Goal: Task Accomplishment & Management: Manage account settings

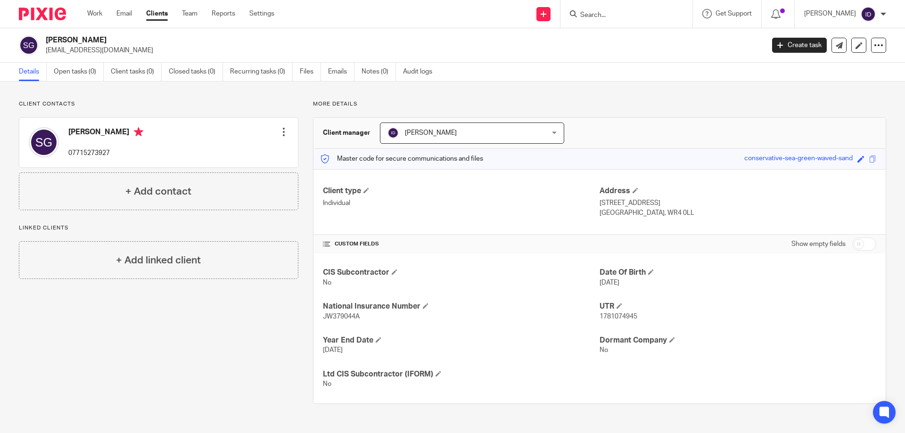
click at [609, 13] on input "Search" at bounding box center [621, 15] width 85 height 8
click at [625, 16] on input "Search" at bounding box center [621, 15] width 85 height 8
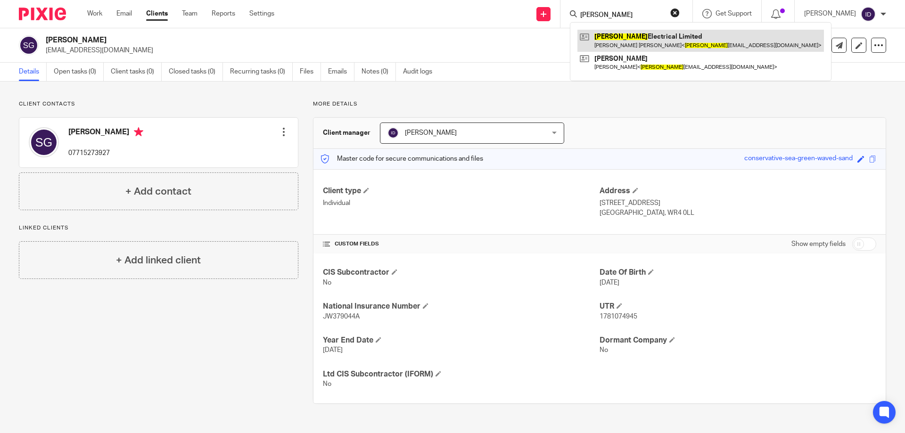
type input "rbt"
click at [632, 41] on link at bounding box center [701, 41] width 247 height 22
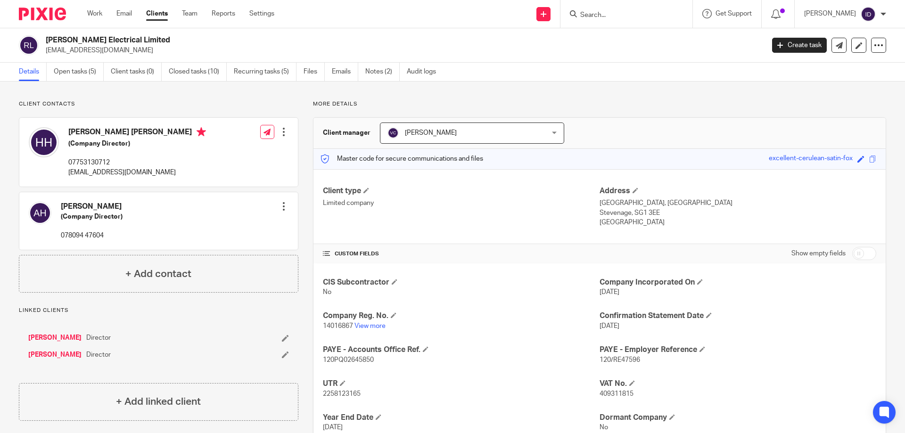
click at [621, 20] on form at bounding box center [629, 14] width 100 height 12
click at [616, 20] on form at bounding box center [629, 14] width 100 height 12
click at [611, 18] on input "Search" at bounding box center [621, 15] width 85 height 8
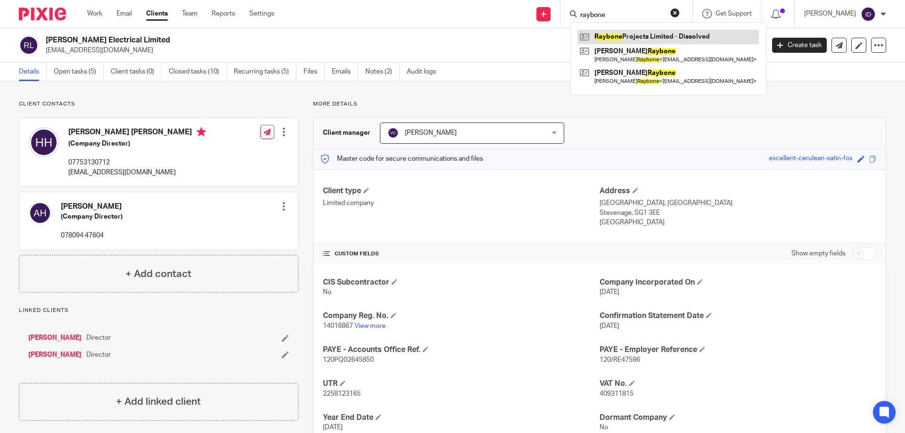
type input "raybone"
click at [643, 42] on link at bounding box center [669, 37] width 182 height 14
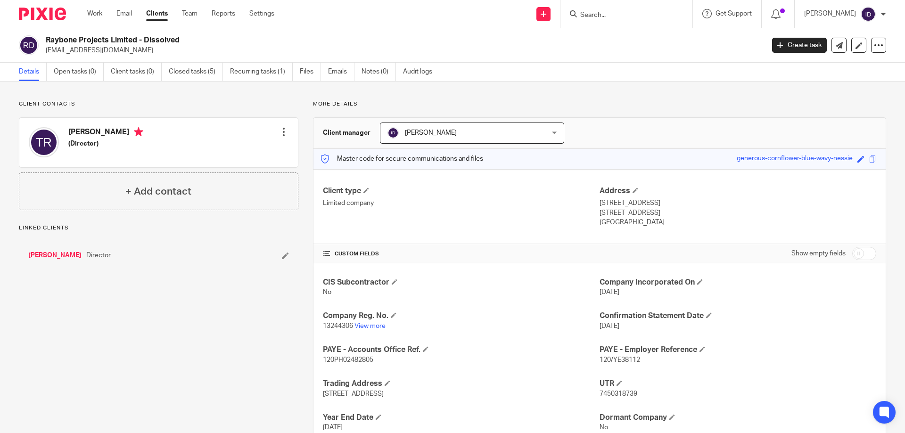
click at [61, 252] on link "[PERSON_NAME]" at bounding box center [54, 255] width 53 height 9
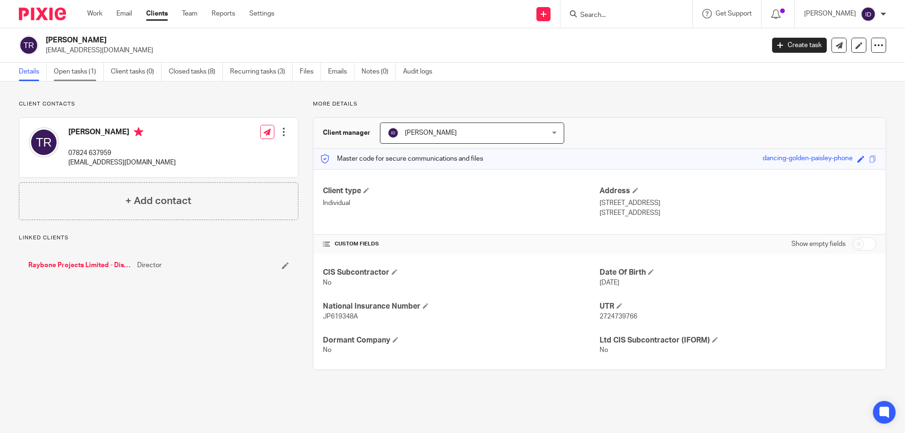
click at [76, 71] on link "Open tasks (1)" at bounding box center [79, 72] width 50 height 18
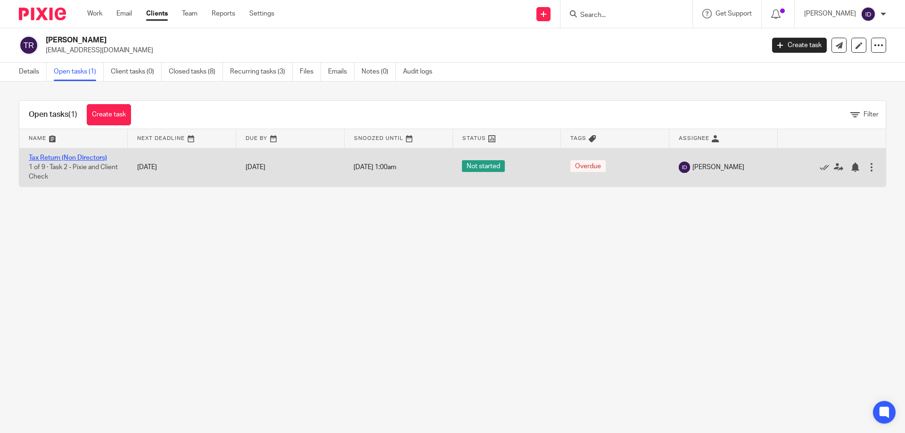
click at [82, 155] on link "Tax Return (Non Directors)" at bounding box center [68, 158] width 78 height 7
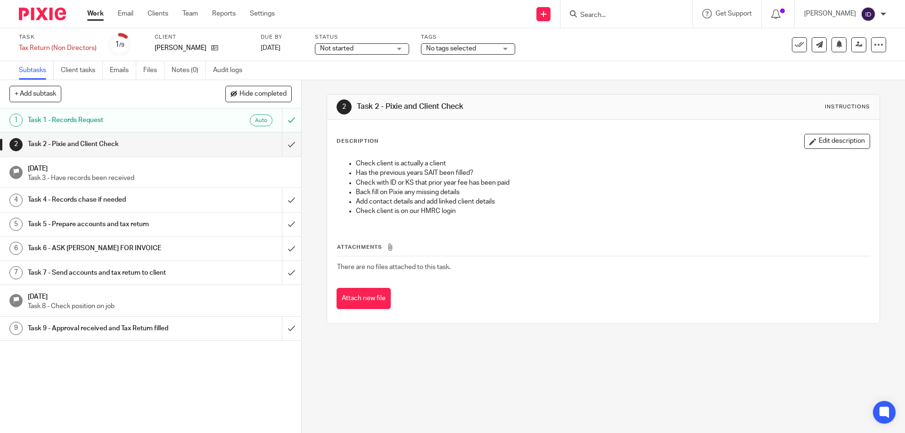
click at [475, 41] on div "Tags No tags selected Awaiting Allocation In review (client) Internal review Re…" at bounding box center [468, 44] width 94 height 23
click at [474, 47] on span "No tags selected" at bounding box center [451, 48] width 50 height 7
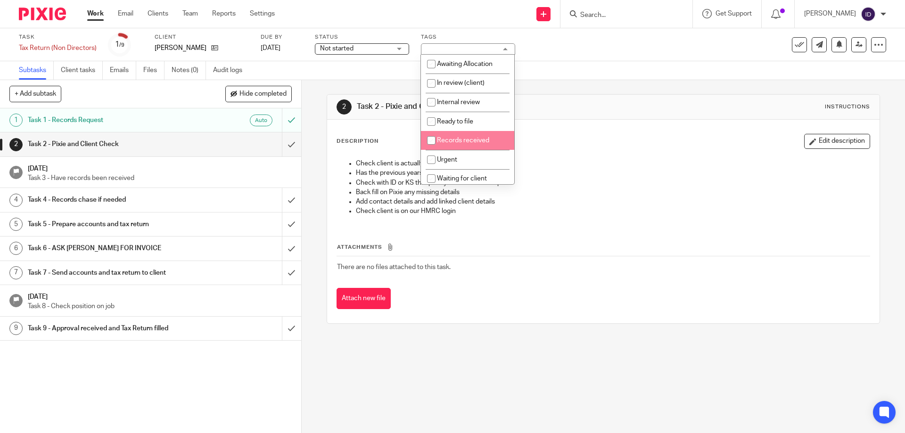
click at [430, 137] on input "checkbox" at bounding box center [431, 141] width 18 height 18
checkbox input "true"
click at [431, 159] on input "checkbox" at bounding box center [431, 160] width 18 height 18
checkbox input "true"
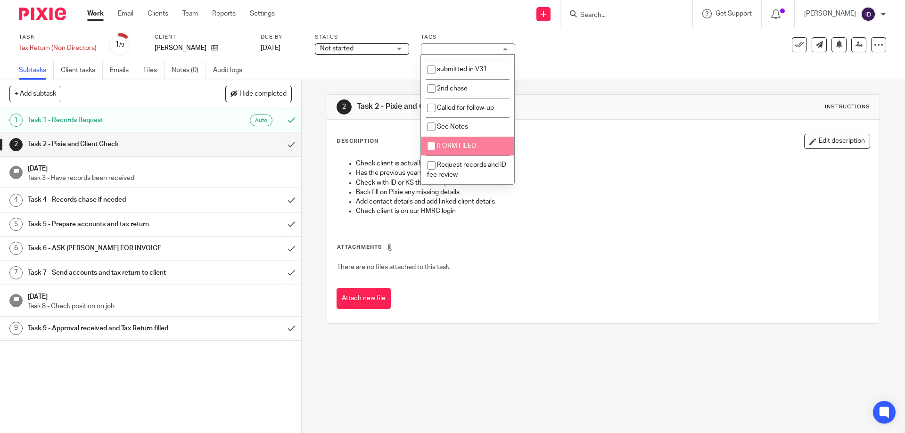
scroll to position [215, 0]
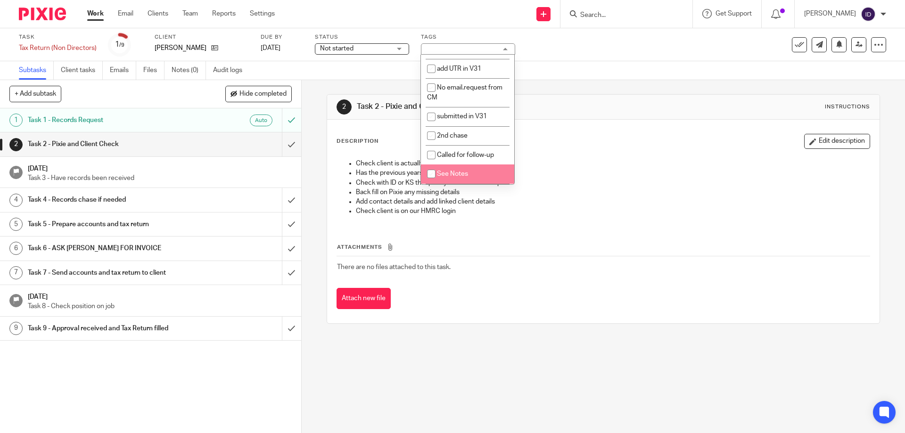
click at [432, 173] on input "checkbox" at bounding box center [431, 174] width 18 height 18
checkbox input "true"
click at [193, 68] on link "Notes (0)" at bounding box center [189, 70] width 34 height 18
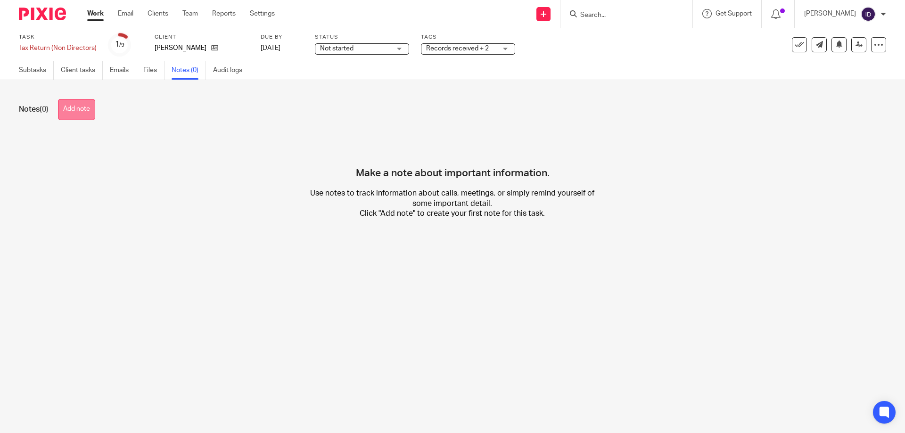
click at [86, 107] on button "Add note" at bounding box center [76, 109] width 37 height 21
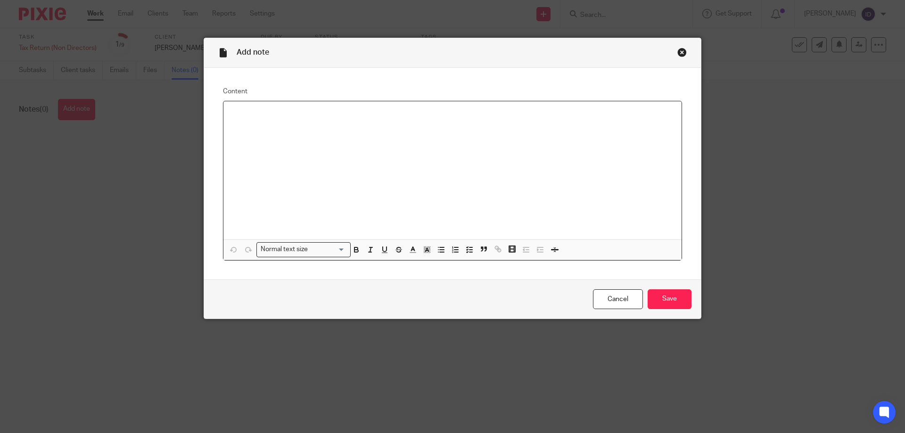
click at [332, 131] on div at bounding box center [452, 170] width 458 height 138
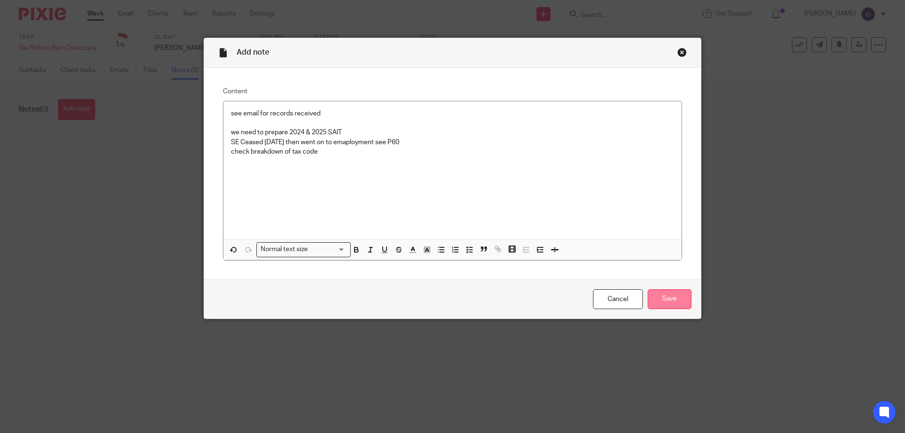
click at [677, 301] on input "Save" at bounding box center [670, 299] width 44 height 20
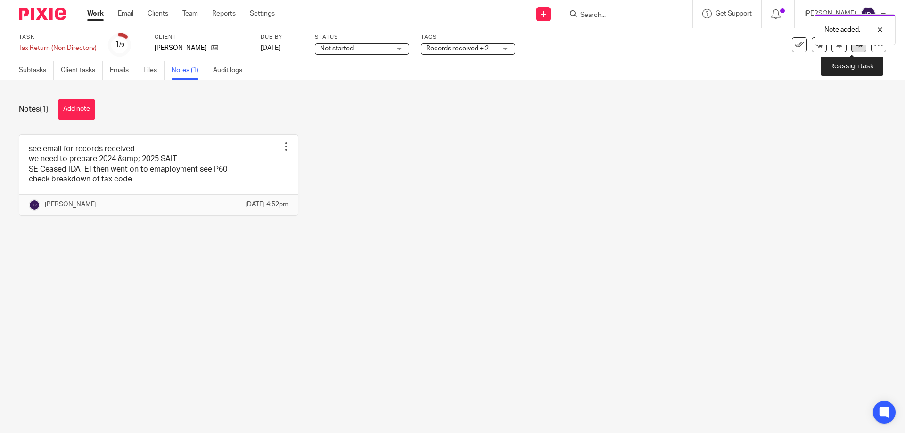
click at [852, 49] on link at bounding box center [859, 44] width 15 height 15
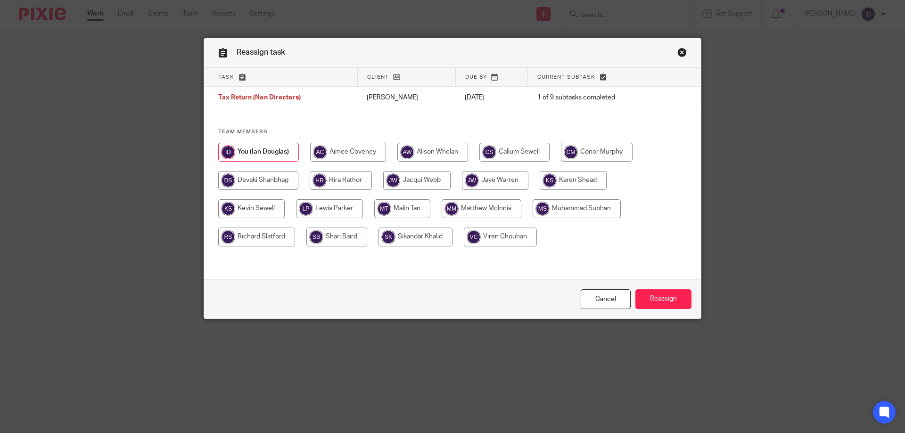
drag, startPoint x: 403, startPoint y: 238, endPoint x: 426, endPoint y: 239, distance: 23.6
click at [405, 239] on input "radio" at bounding box center [416, 237] width 74 height 19
radio input "true"
click at [658, 296] on input "Reassign" at bounding box center [664, 299] width 56 height 20
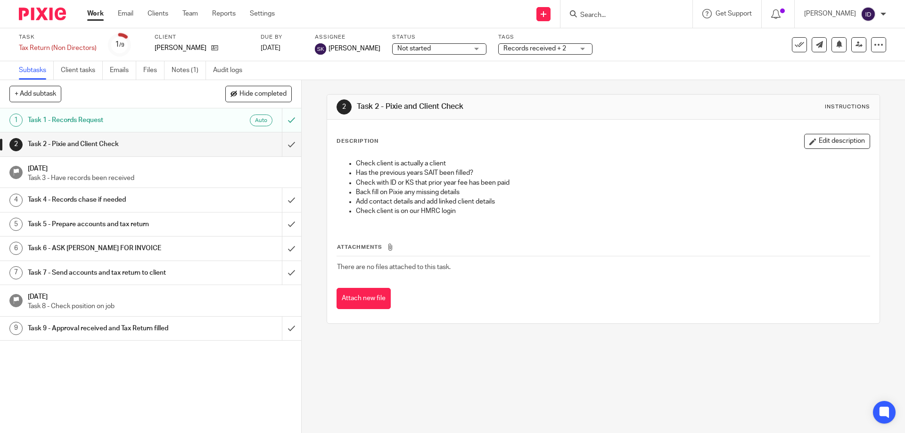
click at [607, 14] on input "Search" at bounding box center [621, 15] width 85 height 8
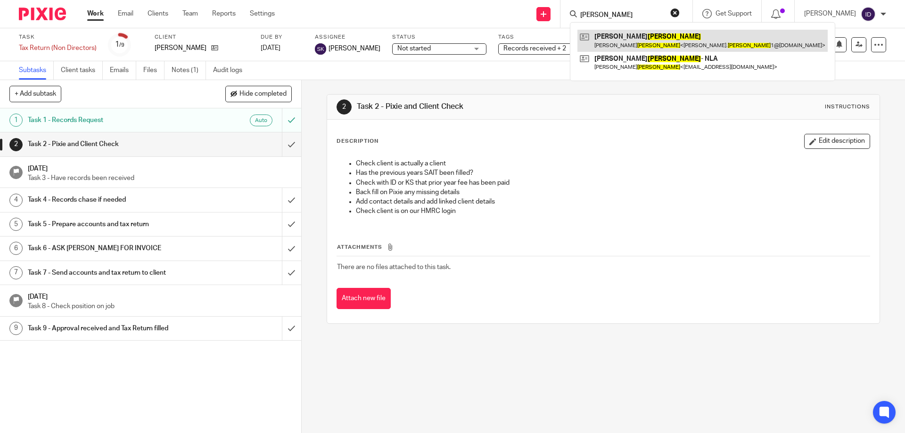
type input "hearn"
click at [640, 37] on link at bounding box center [703, 41] width 250 height 22
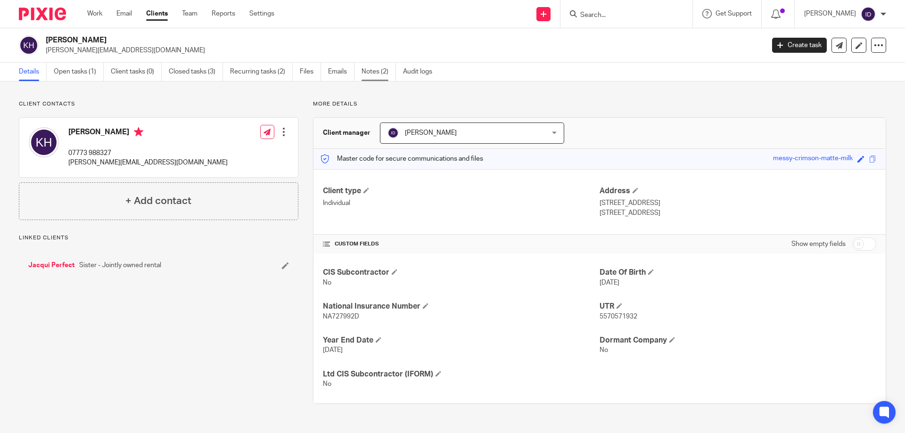
click at [371, 73] on link "Notes (2)" at bounding box center [379, 72] width 34 height 18
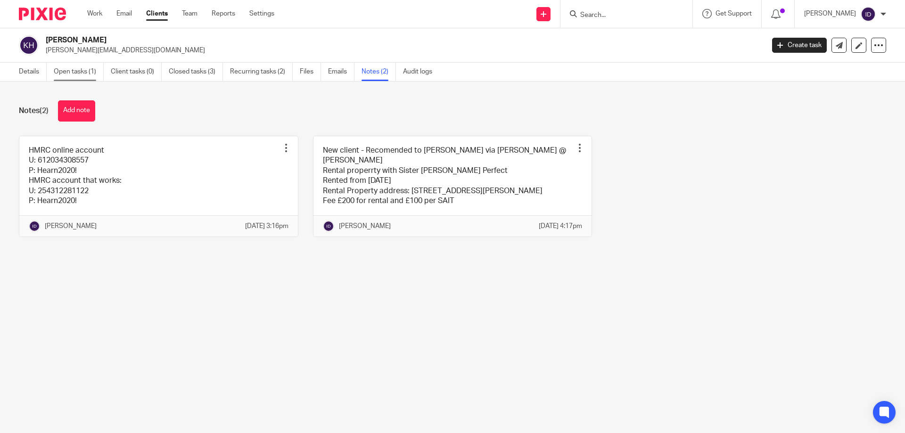
click at [65, 70] on link "Open tasks (1)" at bounding box center [79, 72] width 50 height 18
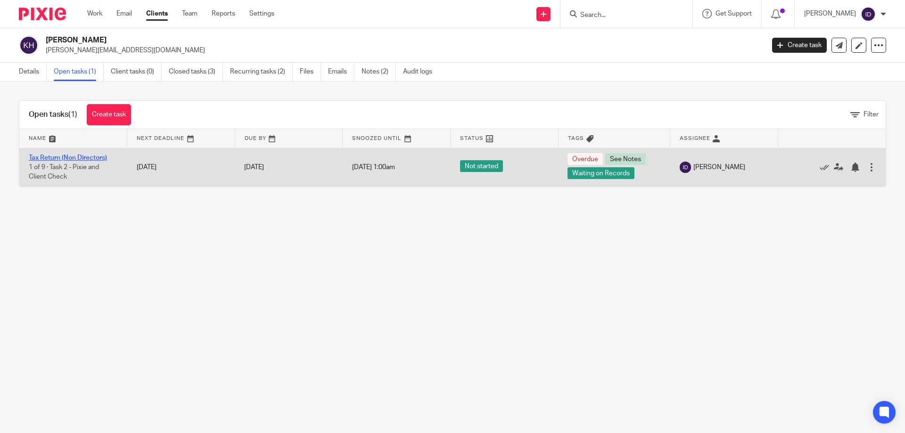
click at [74, 156] on link "Tax Return (Non Directors)" at bounding box center [68, 158] width 78 height 7
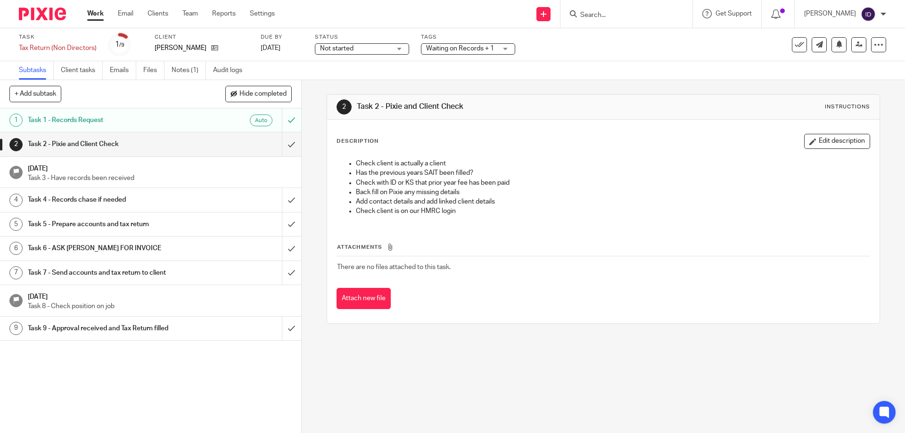
click at [451, 51] on span "Waiting on Records + 1" at bounding box center [460, 48] width 68 height 7
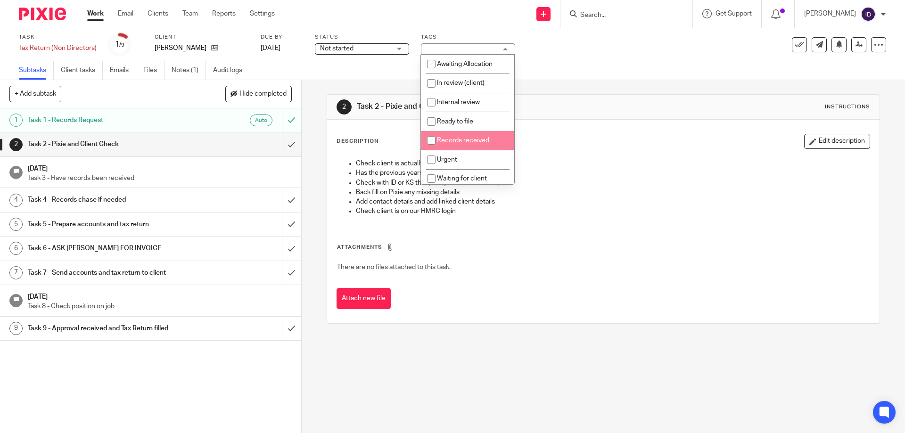
click at [441, 140] on span "Records received" at bounding box center [463, 140] width 52 height 7
checkbox input "true"
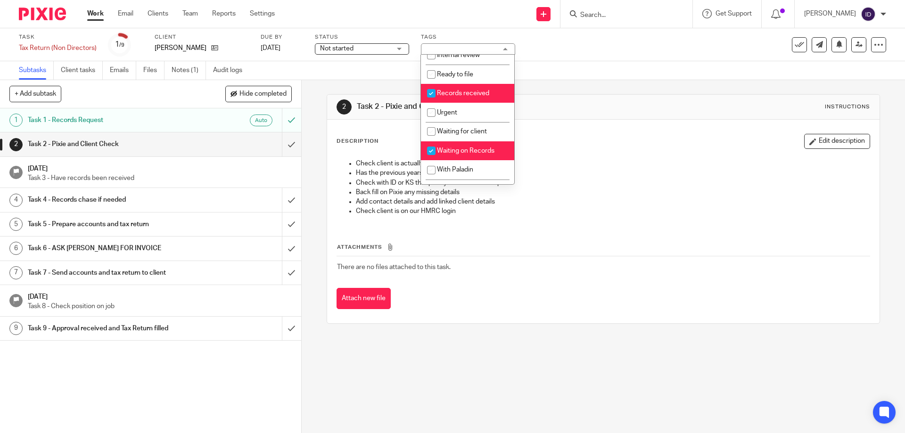
scroll to position [94, 0]
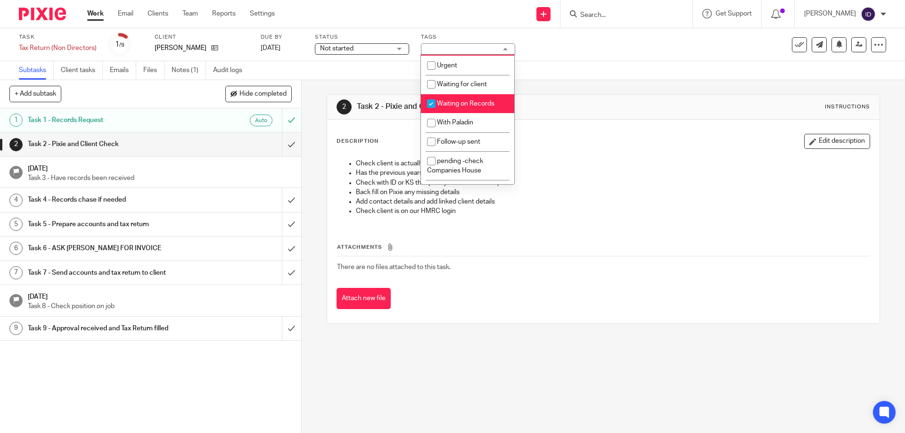
click at [434, 101] on input "checkbox" at bounding box center [431, 104] width 18 height 18
checkbox input "false"
click at [188, 68] on link "Notes (1)" at bounding box center [189, 70] width 34 height 18
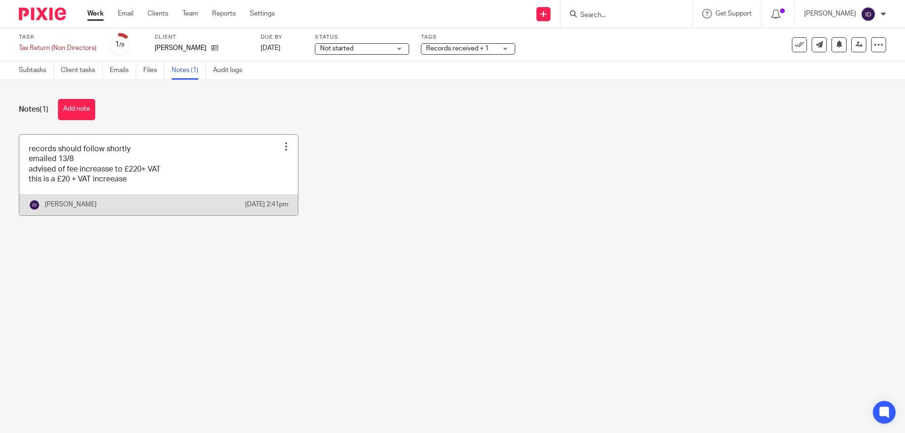
click at [154, 169] on link at bounding box center [158, 175] width 279 height 81
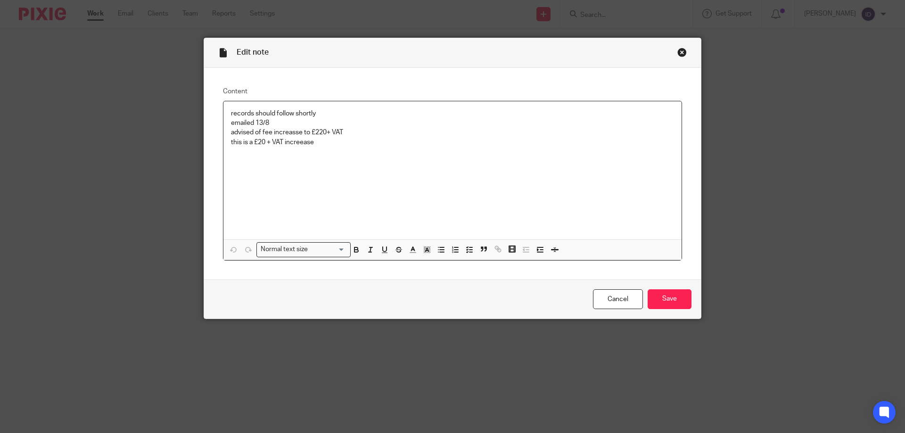
click at [326, 113] on p "records should follow shortly" at bounding box center [452, 113] width 443 height 9
drag, startPoint x: 273, startPoint y: 122, endPoint x: 221, endPoint y: 108, distance: 54.7
click at [223, 108] on div "records should follow shortly emailed 13/8 advised of fee increasse to £220+ VA…" at bounding box center [452, 170] width 458 height 138
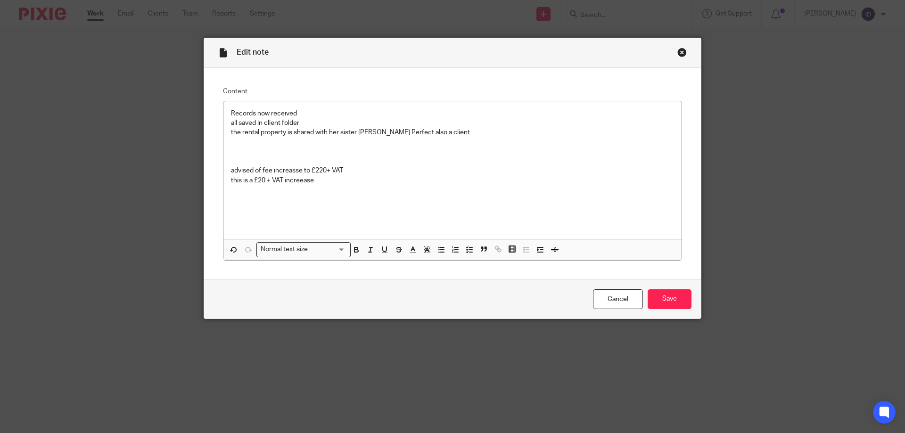
click at [447, 132] on p "the rental property is shared with her sister Jacqui Perfect also a client" at bounding box center [452, 132] width 443 height 9
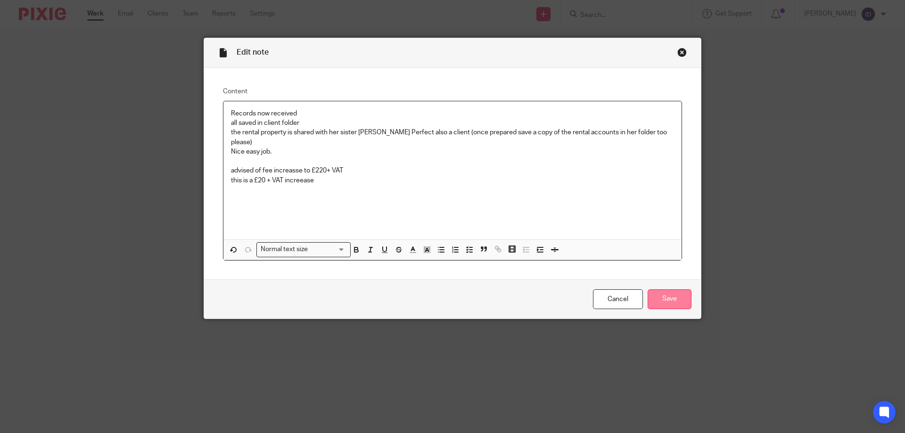
click at [673, 290] on input "Save" at bounding box center [670, 299] width 44 height 20
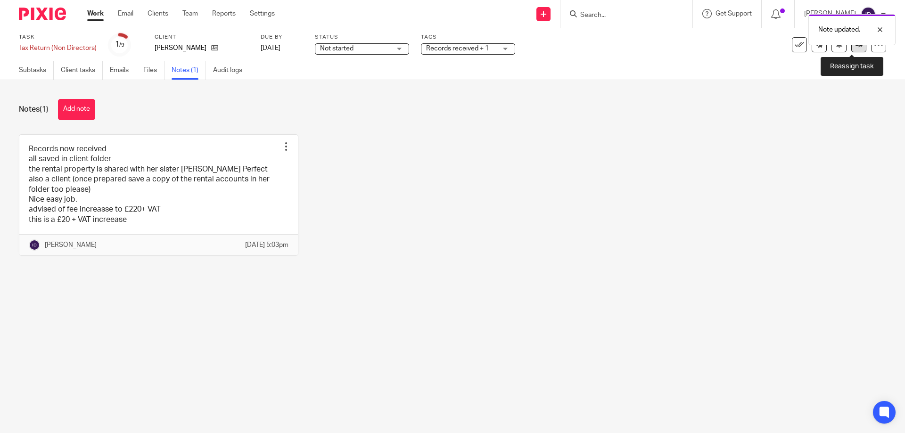
click at [856, 50] on link at bounding box center [859, 44] width 15 height 15
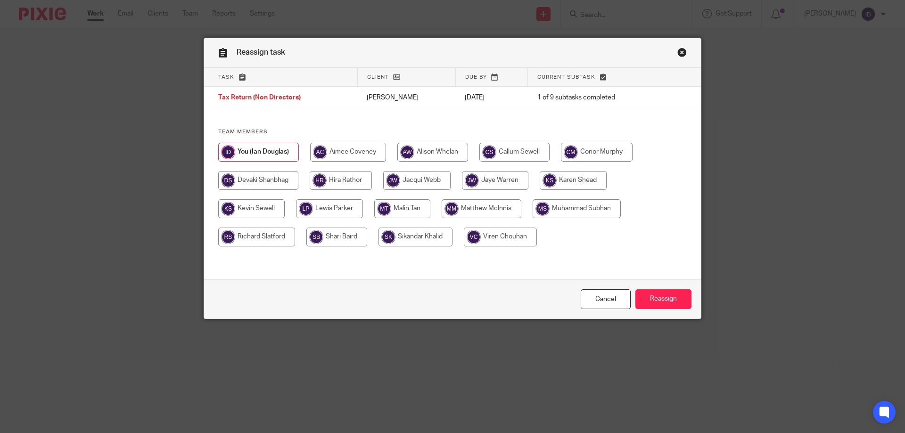
click at [399, 240] on input "radio" at bounding box center [416, 237] width 74 height 19
radio input "true"
click at [652, 303] on input "Reassign" at bounding box center [664, 299] width 56 height 20
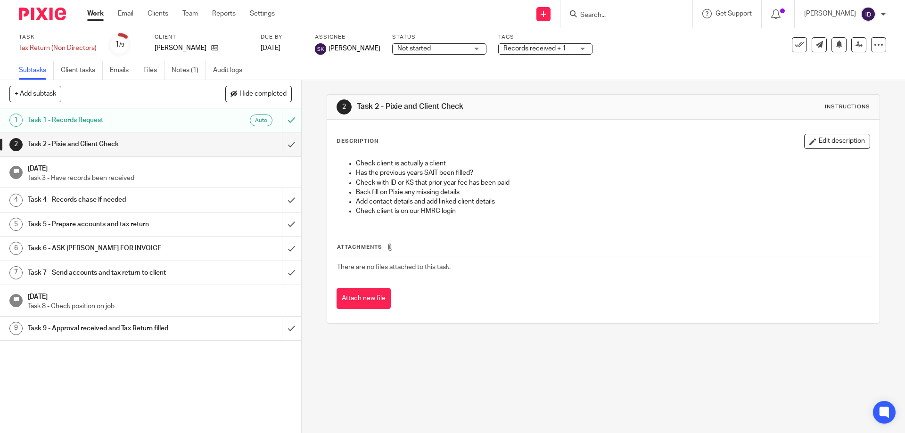
click at [664, 11] on input "Search" at bounding box center [621, 15] width 85 height 8
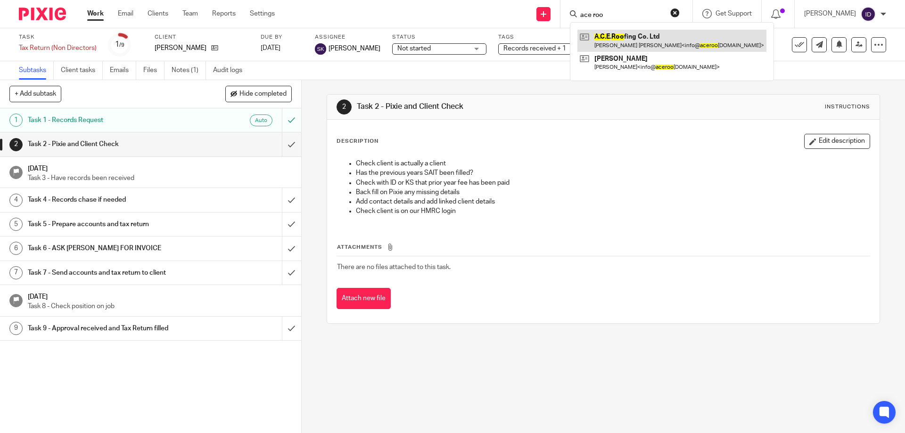
type input "ace roo"
click at [656, 33] on link at bounding box center [672, 41] width 189 height 22
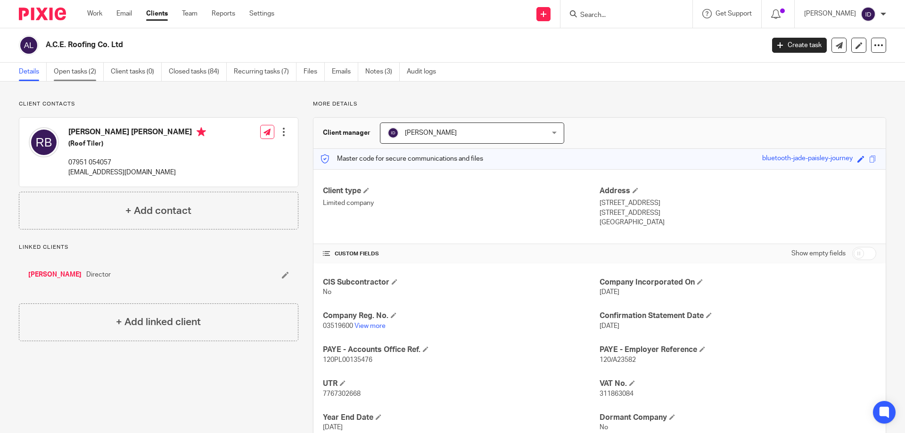
click at [82, 74] on link "Open tasks (2)" at bounding box center [79, 72] width 50 height 18
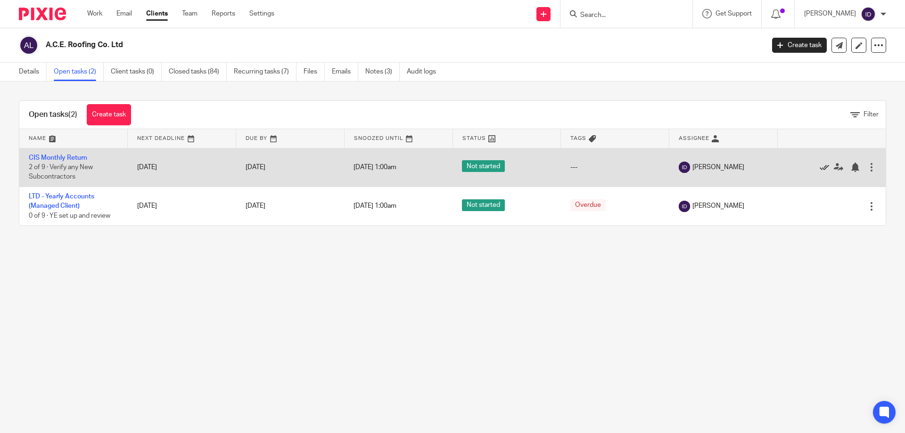
click at [820, 167] on icon at bounding box center [824, 167] width 9 height 9
